Goal: Task Accomplishment & Management: Use online tool/utility

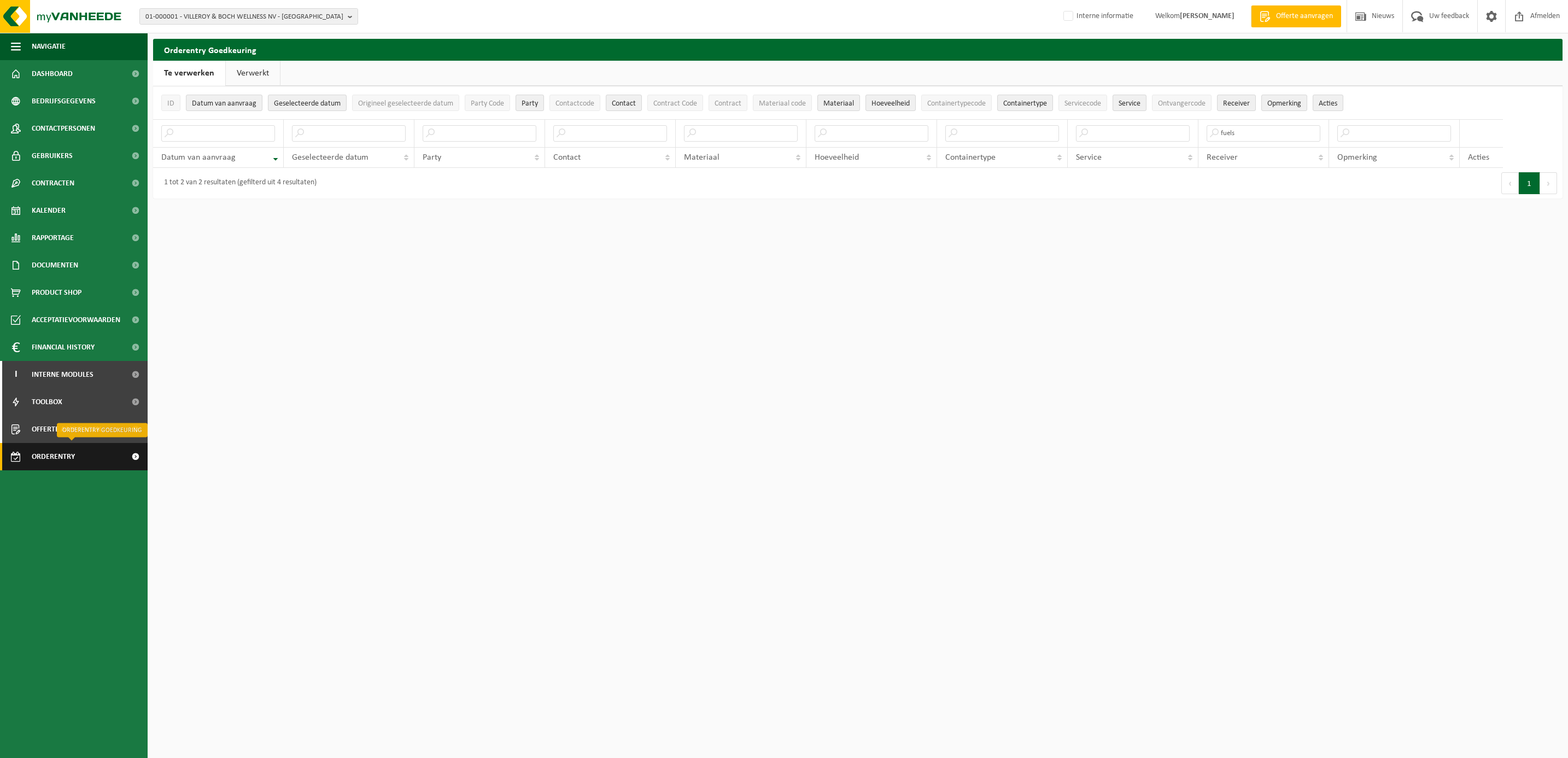
click at [61, 456] on span "Orderentry Goedkeuring" at bounding box center [77, 457] width 92 height 27
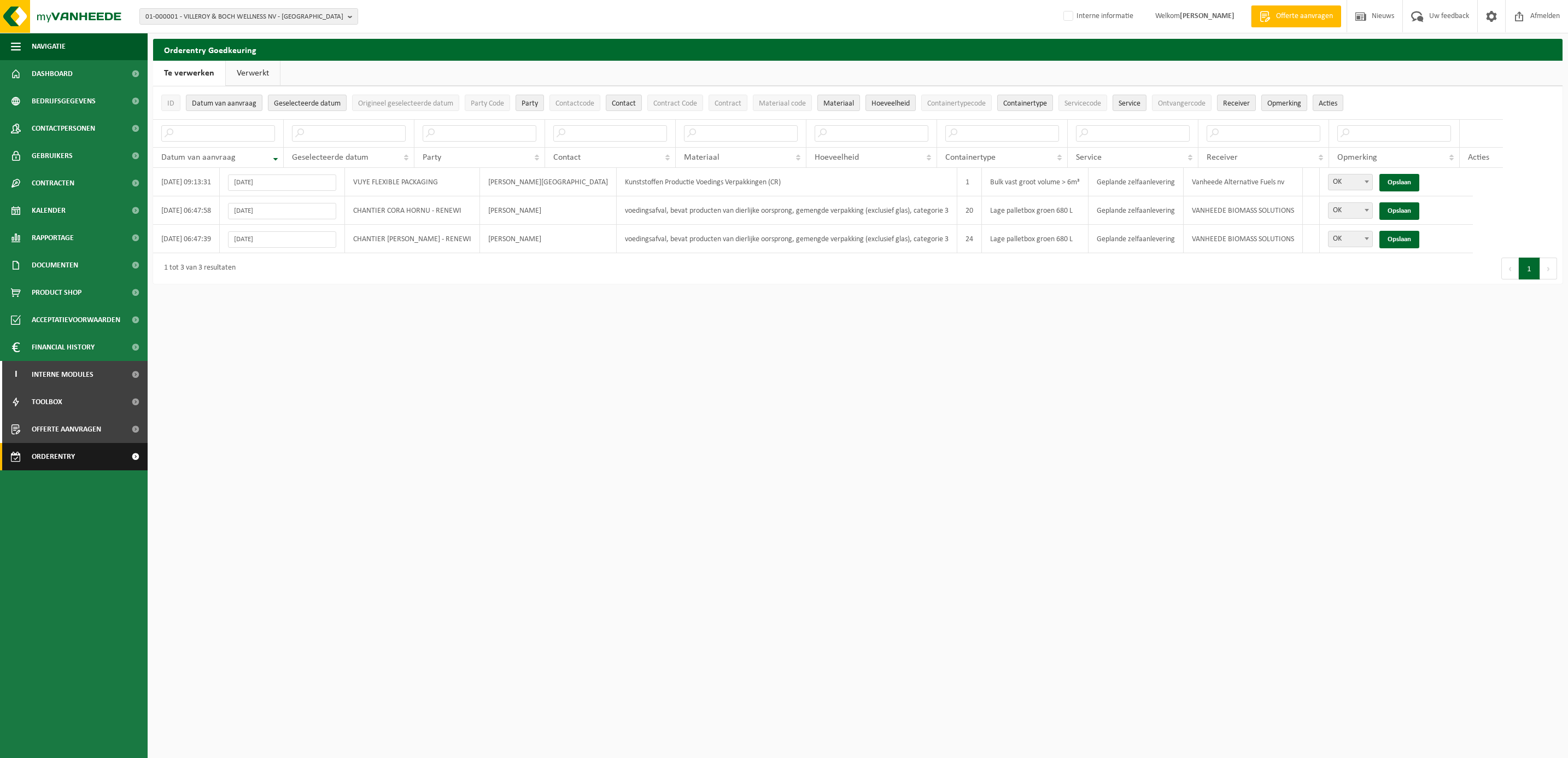
click at [68, 458] on span "Orderentry Goedkeuring" at bounding box center [77, 457] width 92 height 27
click at [1379, 182] on link "Opslaan" at bounding box center [1399, 183] width 40 height 18
